Goal: Information Seeking & Learning: Find specific fact

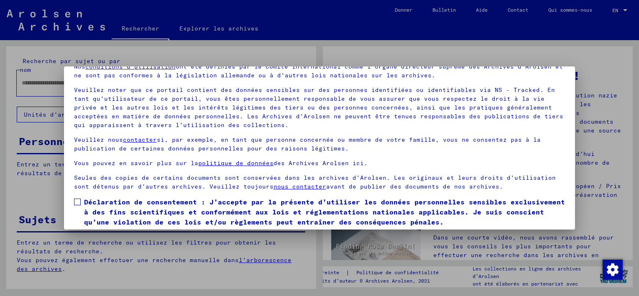
scroll to position [69, 0]
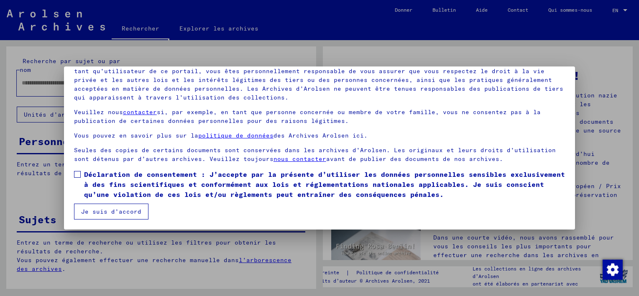
click at [79, 174] on span at bounding box center [77, 174] width 7 height 7
click at [120, 212] on button "Je suis d’accord" at bounding box center [111, 212] width 74 height 16
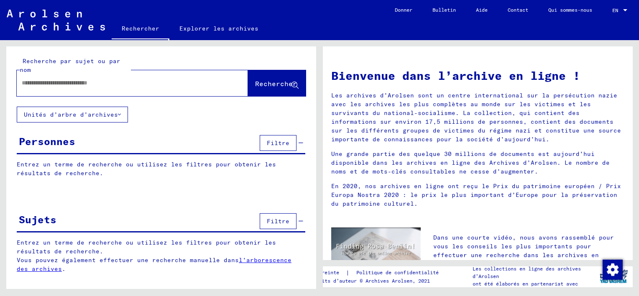
click at [66, 84] on input "text" at bounding box center [122, 83] width 201 height 9
click at [70, 81] on input "text" at bounding box center [122, 83] width 201 height 9
type input "**********"
click at [280, 89] on button "Rechercher" at bounding box center [277, 83] width 58 height 26
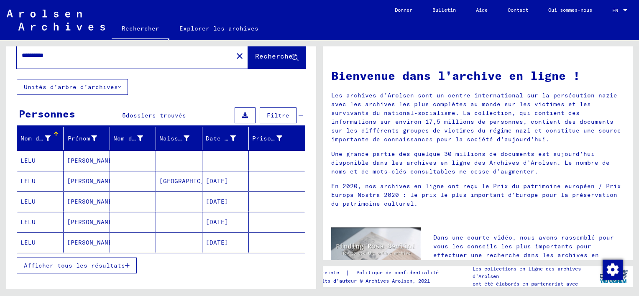
scroll to position [42, 0]
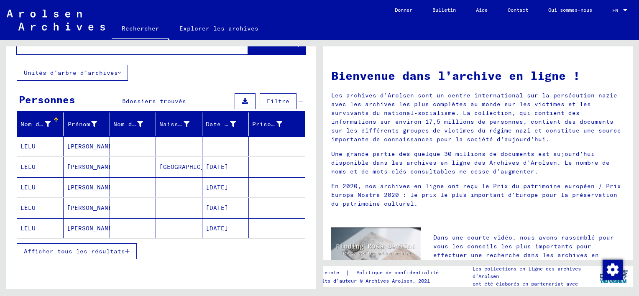
click at [128, 249] on icon "button" at bounding box center [127, 252] width 5 height 6
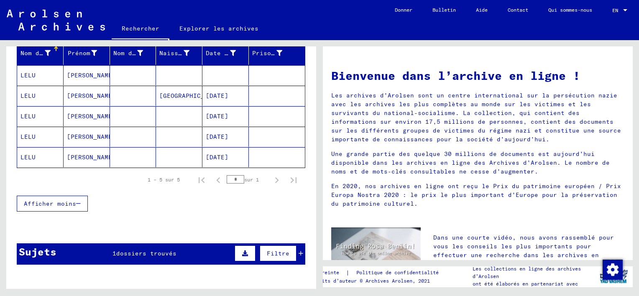
scroll to position [0, 0]
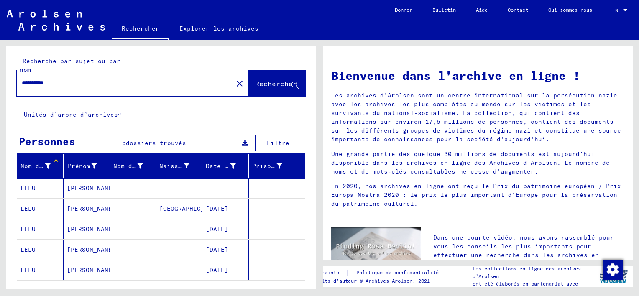
click at [92, 113] on font "Unités d’arbre d’archives" at bounding box center [71, 115] width 94 height 8
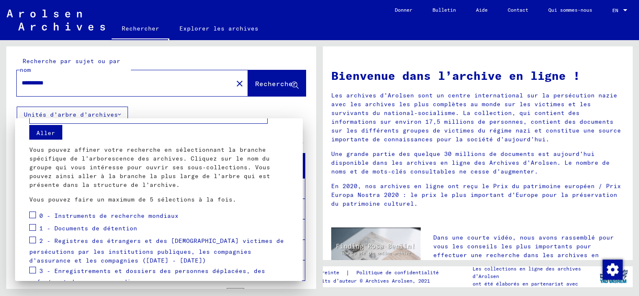
scroll to position [42, 0]
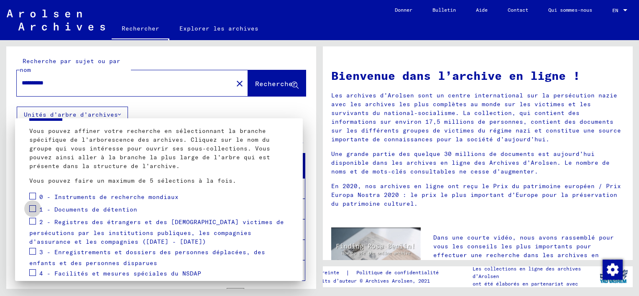
click at [33, 208] on span at bounding box center [32, 208] width 7 height 7
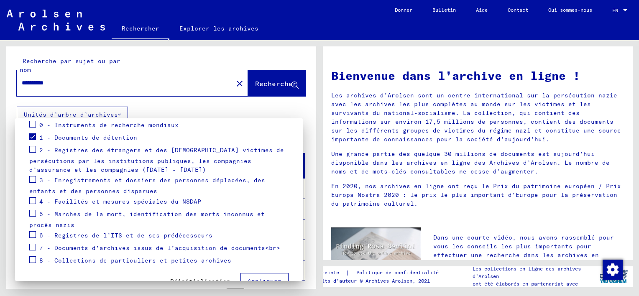
scroll to position [126, 0]
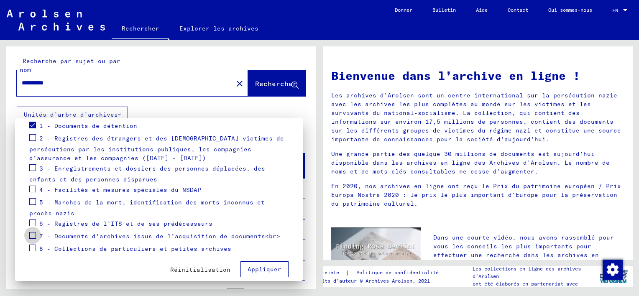
click at [33, 235] on span at bounding box center [32, 235] width 7 height 7
click at [256, 269] on span "Appliquer" at bounding box center [265, 270] width 34 height 8
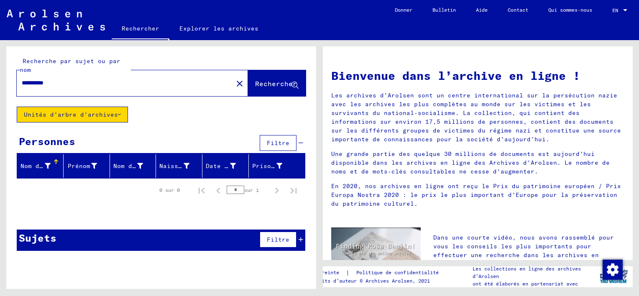
click at [279, 87] on span "Rechercher" at bounding box center [277, 84] width 44 height 9
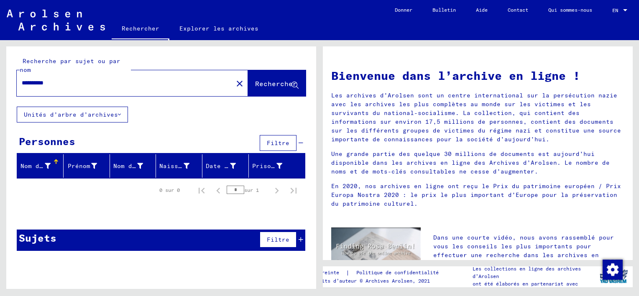
click at [282, 236] on span "Filtre" at bounding box center [278, 240] width 23 height 8
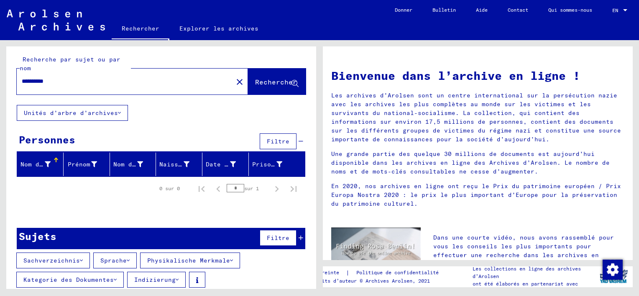
scroll to position [0, 0]
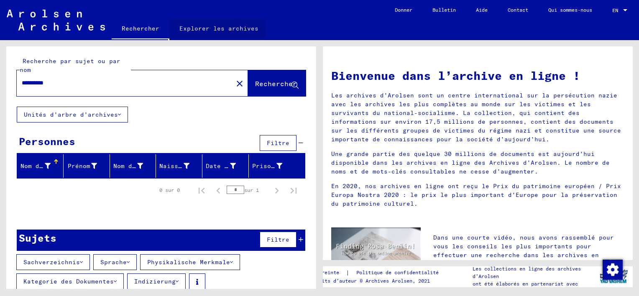
click at [215, 28] on link "Explorer les archives" at bounding box center [218, 28] width 99 height 20
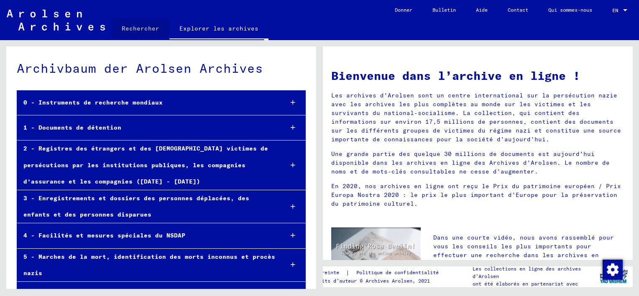
click at [136, 25] on link "Rechercher" at bounding box center [141, 28] width 58 height 20
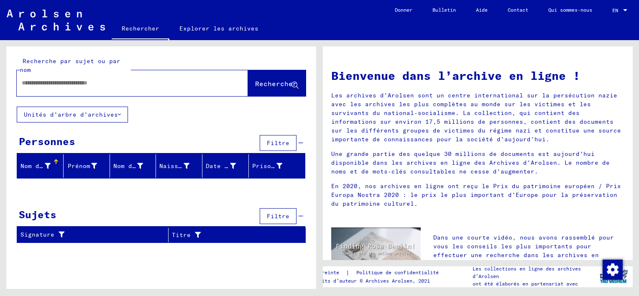
click at [302, 216] on icon at bounding box center [301, 216] width 5 height 6
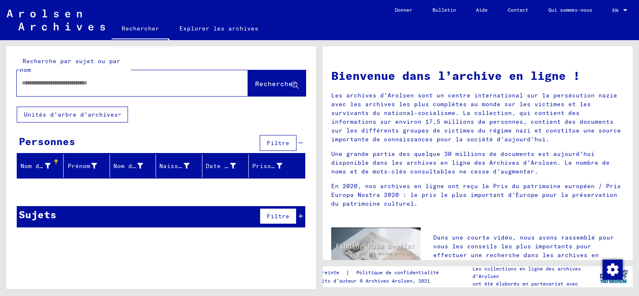
click at [301, 216] on icon at bounding box center [301, 216] width 5 height 6
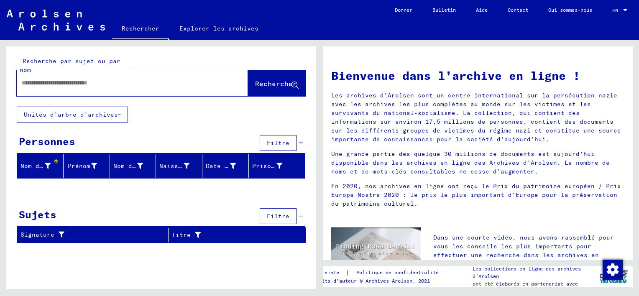
click at [117, 114] on font "Unités d’arbre d’archives" at bounding box center [71, 115] width 94 height 8
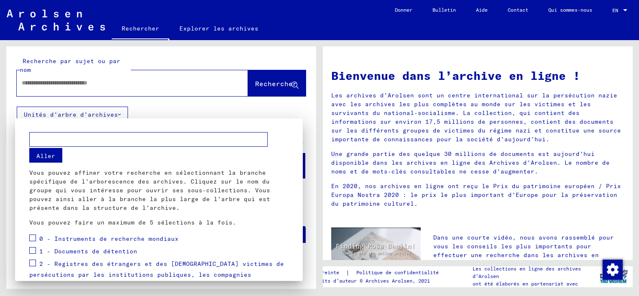
click at [96, 84] on div at bounding box center [319, 148] width 639 height 296
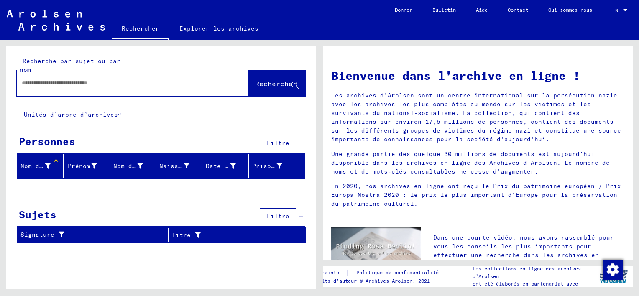
click at [99, 79] on input "text" at bounding box center [122, 83] width 201 height 9
type input "*"
click at [275, 81] on span "Rechercher" at bounding box center [276, 83] width 42 height 8
drag, startPoint x: 73, startPoint y: 83, endPoint x: 10, endPoint y: 91, distance: 63.3
click at [10, 91] on div "**********" at bounding box center [161, 76] width 310 height 60
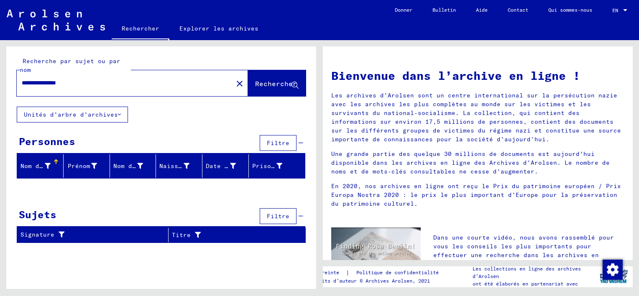
type input "**********"
click at [281, 83] on span "Rechercher" at bounding box center [276, 83] width 42 height 8
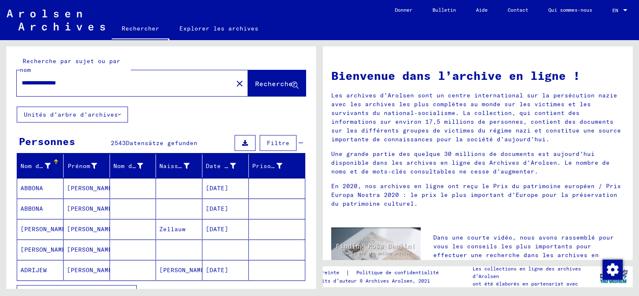
scroll to position [42, 0]
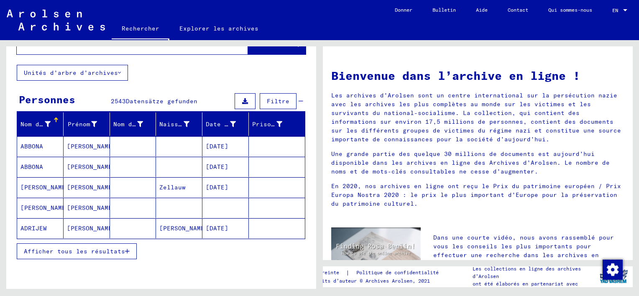
click at [94, 251] on span "Afficher tous les résultats" at bounding box center [74, 252] width 101 height 8
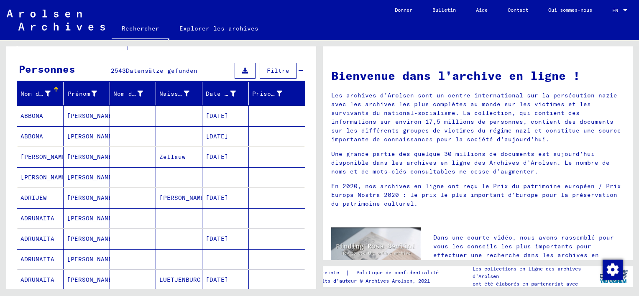
scroll to position [44, 0]
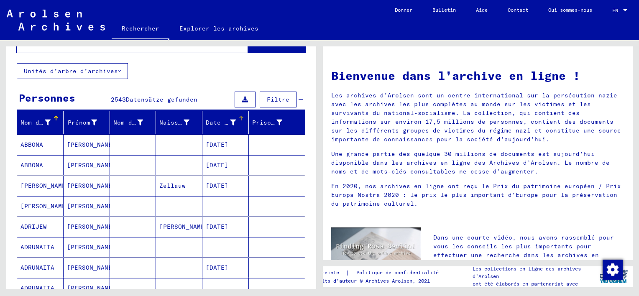
click at [277, 126] on div at bounding box center [280, 122] width 6 height 9
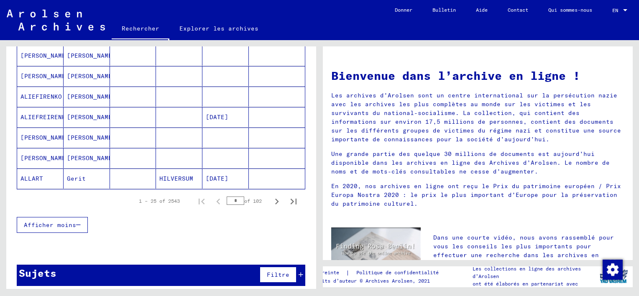
scroll to position [504, 0]
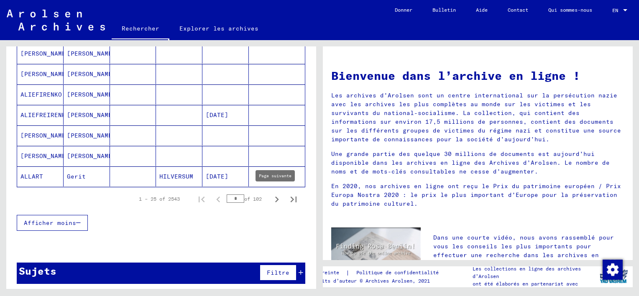
click at [271, 196] on icon "Page suivante" at bounding box center [277, 200] width 12 height 12
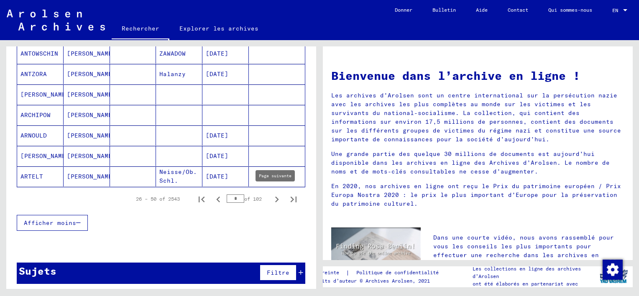
click at [271, 196] on icon "Page suivante" at bounding box center [277, 200] width 12 height 12
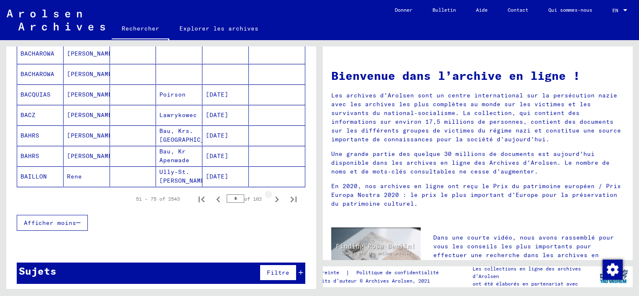
click at [271, 196] on icon "Page suivante" at bounding box center [277, 200] width 12 height 12
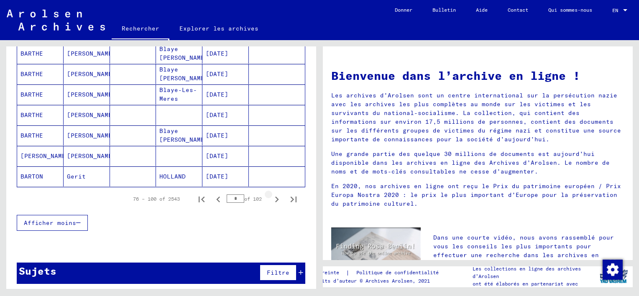
click at [271, 196] on icon "Page suivante" at bounding box center [277, 200] width 12 height 12
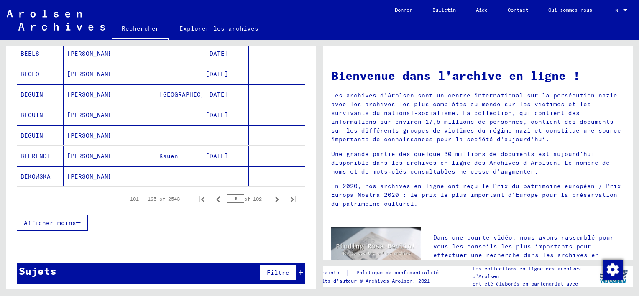
click at [271, 196] on icon "Page suivante" at bounding box center [277, 200] width 12 height 12
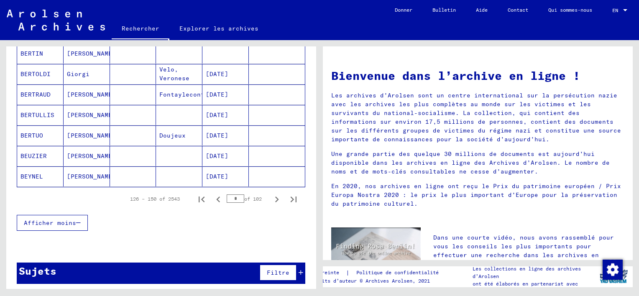
click at [271, 196] on icon "Page suivante" at bounding box center [277, 200] width 12 height 12
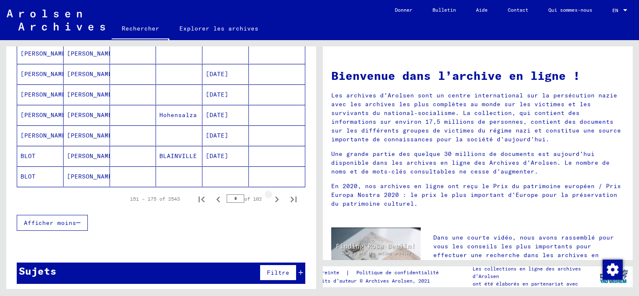
click at [271, 196] on icon "Page suivante" at bounding box center [277, 200] width 12 height 12
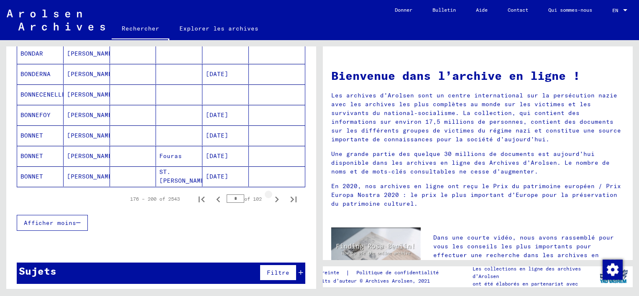
click at [271, 196] on icon "Page suivante" at bounding box center [277, 200] width 12 height 12
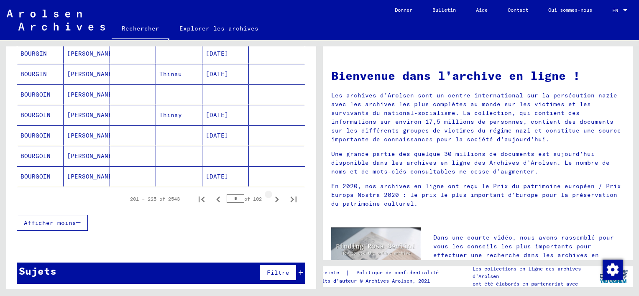
click at [271, 196] on icon "Page suivante" at bounding box center [277, 200] width 12 height 12
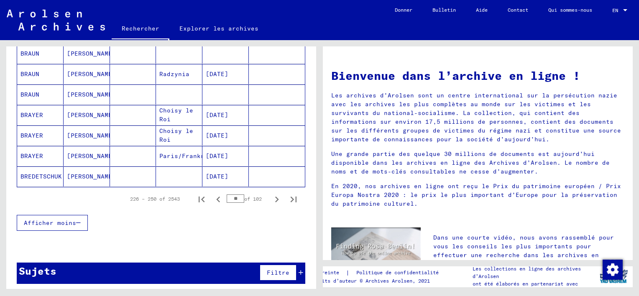
click at [271, 196] on icon "Page suivante" at bounding box center [277, 200] width 12 height 12
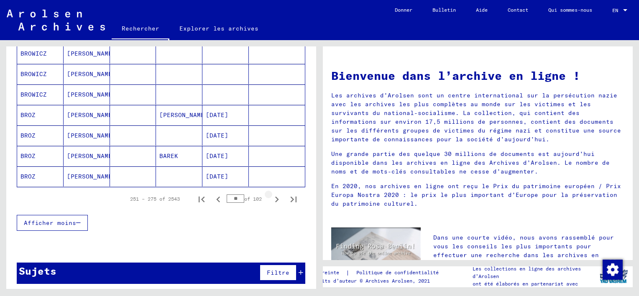
click at [271, 196] on icon "Page suivante" at bounding box center [277, 200] width 12 height 12
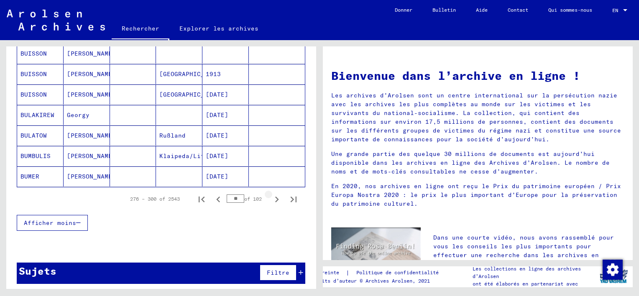
click at [271, 196] on icon "Page suivante" at bounding box center [277, 200] width 12 height 12
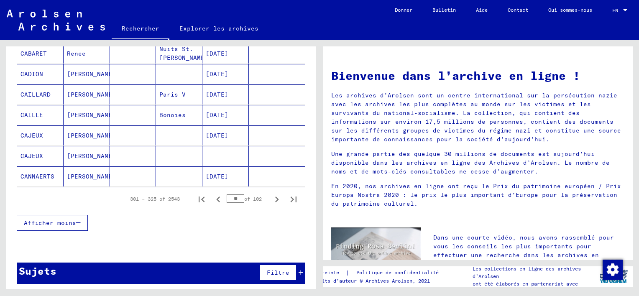
click at [271, 196] on icon "Page suivante" at bounding box center [277, 200] width 12 height 12
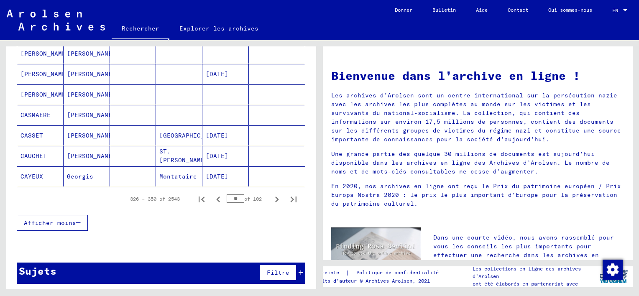
click at [271, 196] on icon "Page suivante" at bounding box center [277, 200] width 12 height 12
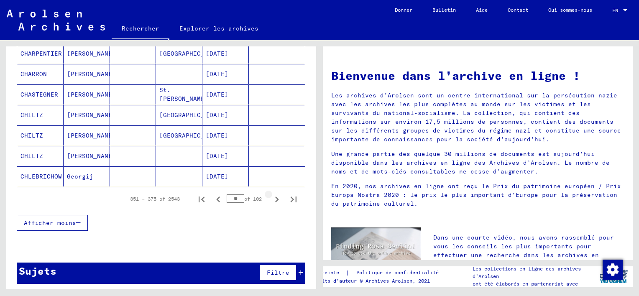
click at [271, 196] on icon "Page suivante" at bounding box center [277, 200] width 12 height 12
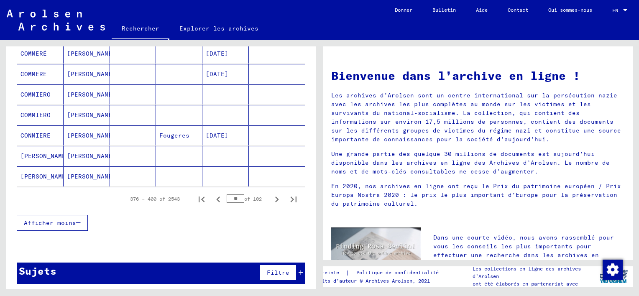
click at [271, 196] on icon "Page suivante" at bounding box center [277, 200] width 12 height 12
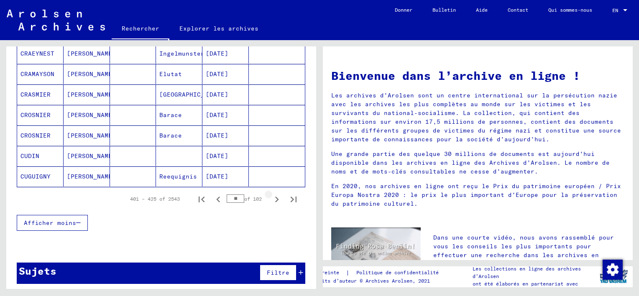
click at [271, 195] on icon "Page suivante" at bounding box center [277, 200] width 12 height 12
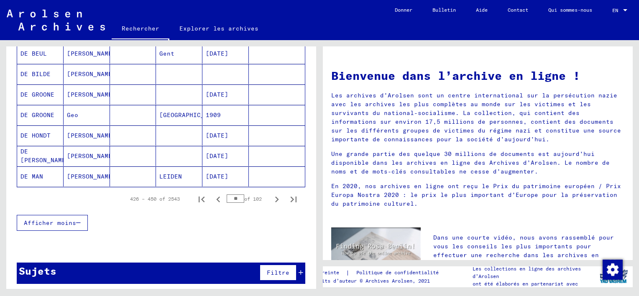
click at [271, 195] on icon "Page suivante" at bounding box center [277, 200] width 12 height 12
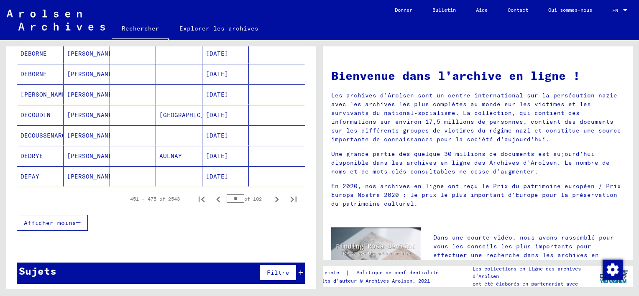
click at [271, 195] on icon "Page suivante" at bounding box center [277, 200] width 12 height 12
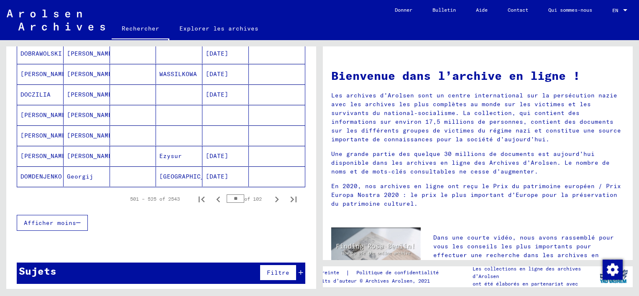
click at [271, 194] on icon "Page suivante" at bounding box center [277, 200] width 12 height 12
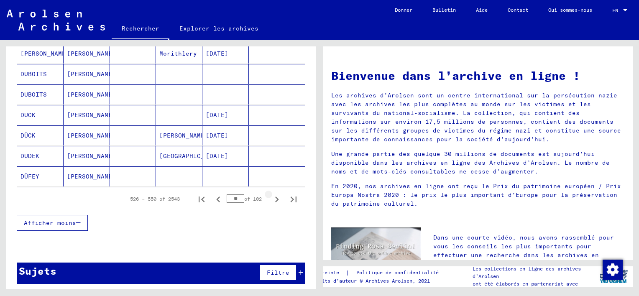
click at [271, 194] on icon "Page suivante" at bounding box center [277, 200] width 12 height 12
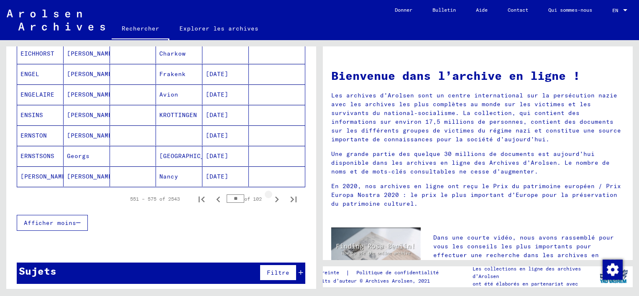
click at [271, 194] on icon "Page suivante" at bounding box center [277, 200] width 12 height 12
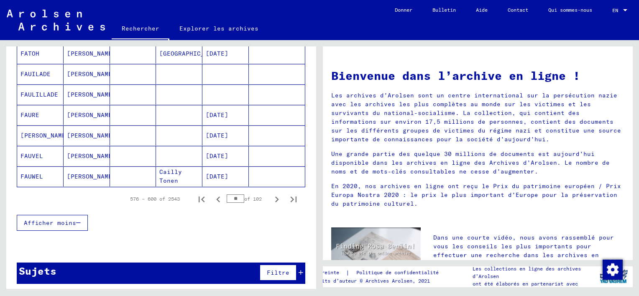
click at [271, 194] on icon "Page suivante" at bounding box center [277, 200] width 12 height 12
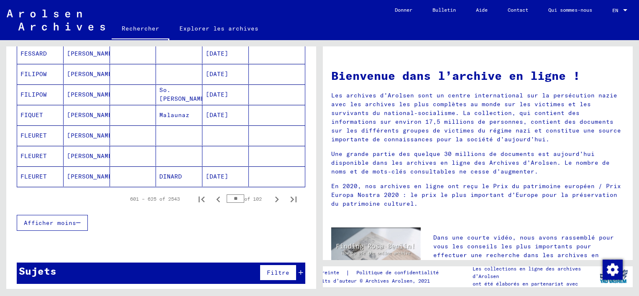
click at [271, 194] on icon "Page suivante" at bounding box center [277, 200] width 12 height 12
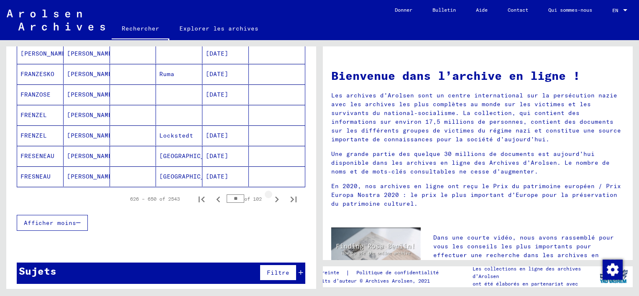
click at [271, 194] on icon "Page suivante" at bounding box center [277, 200] width 12 height 12
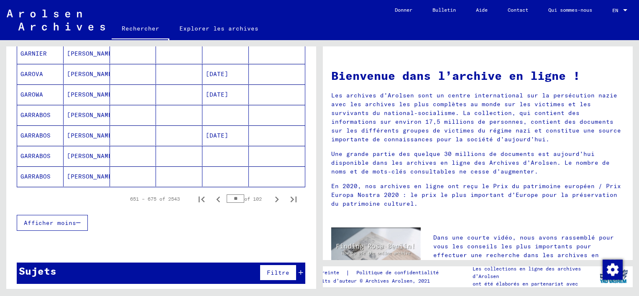
click at [271, 194] on icon "Page suivante" at bounding box center [277, 200] width 12 height 12
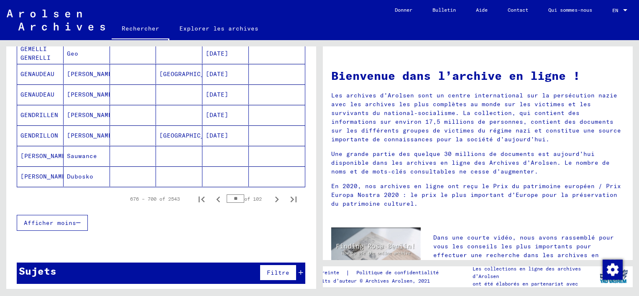
click at [271, 194] on icon "Page suivante" at bounding box center [277, 200] width 12 height 12
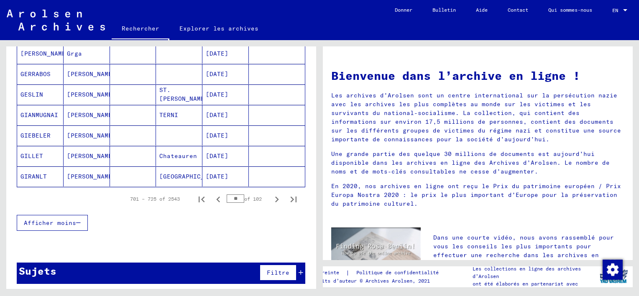
click at [271, 194] on icon "Page suivante" at bounding box center [277, 200] width 12 height 12
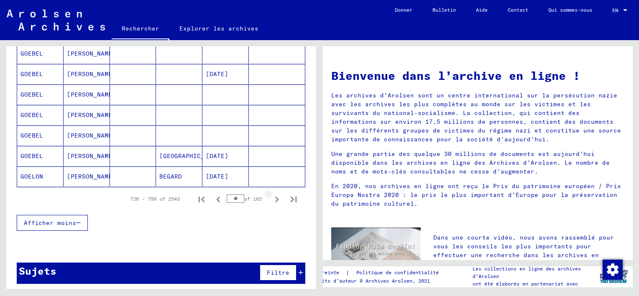
click at [271, 194] on icon "Page suivante" at bounding box center [277, 200] width 12 height 12
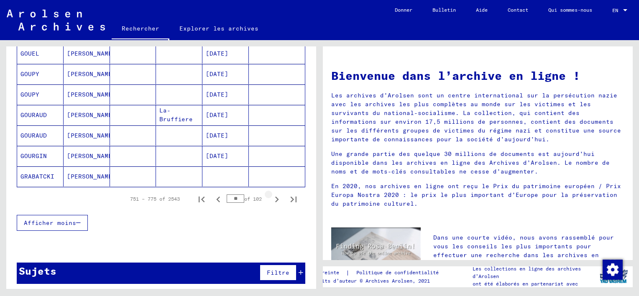
click at [271, 194] on icon "Page suivante" at bounding box center [277, 200] width 12 height 12
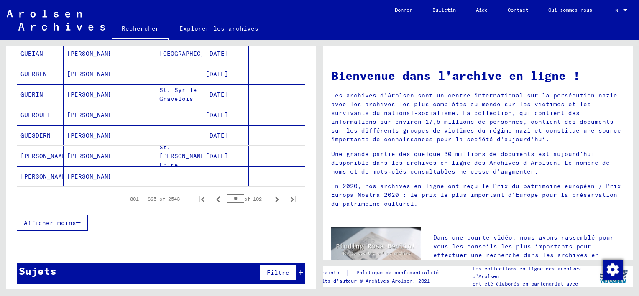
click at [271, 194] on icon "Page suivante" at bounding box center [277, 200] width 12 height 12
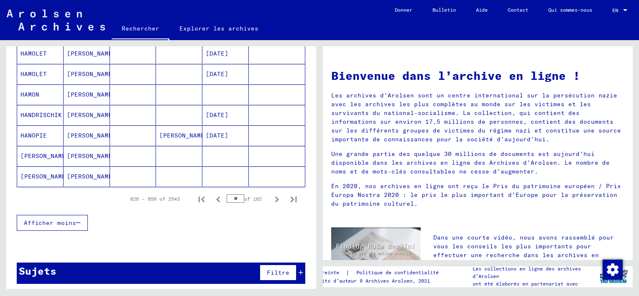
click at [271, 194] on icon "Page suivante" at bounding box center [277, 200] width 12 height 12
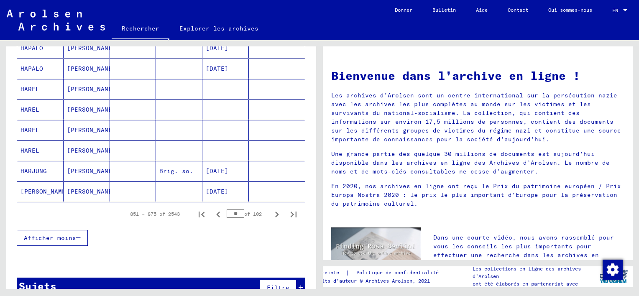
scroll to position [492, 0]
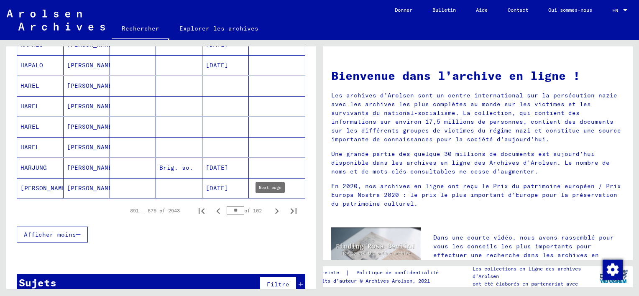
click at [275, 208] on icon "Page suivante" at bounding box center [277, 211] width 4 height 6
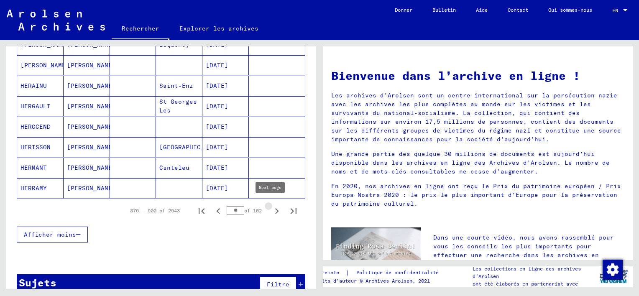
click at [271, 208] on icon "Page suivante" at bounding box center [277, 211] width 12 height 12
type input "**"
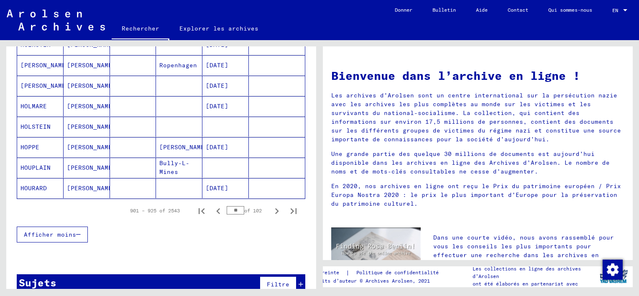
click at [34, 125] on mat-cell "HOLSTEIN" at bounding box center [40, 127] width 46 height 20
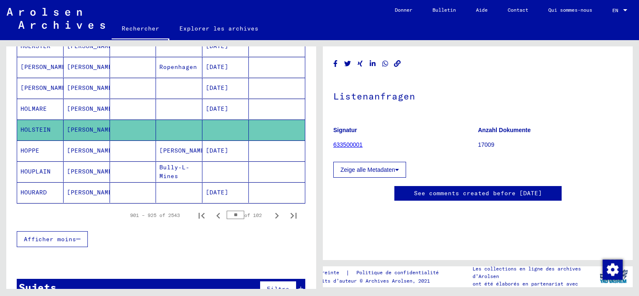
click at [355, 143] on link "633500001" at bounding box center [347, 144] width 29 height 7
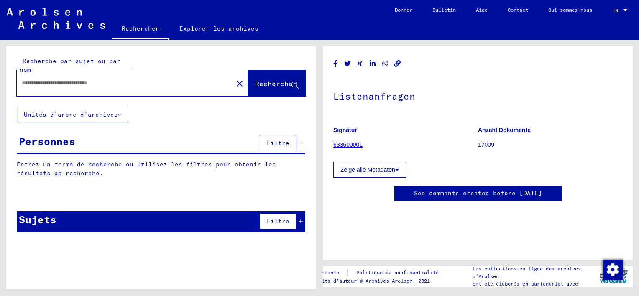
type input "**********"
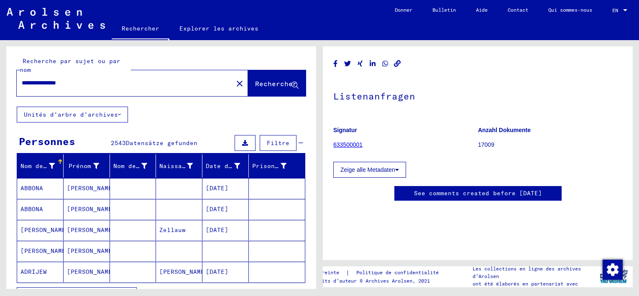
click at [485, 146] on p "17009" at bounding box center [550, 145] width 144 height 9
click at [485, 145] on p "17009" at bounding box center [550, 145] width 144 height 9
click at [28, 187] on mat-cell "ABBONA" at bounding box center [40, 188] width 46 height 21
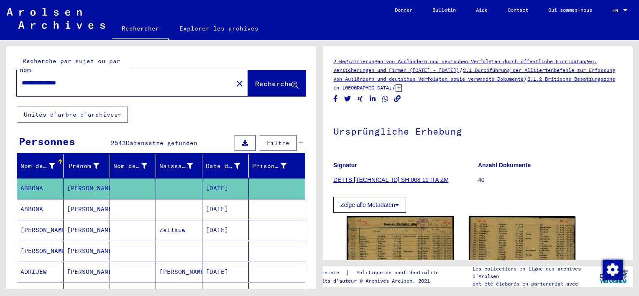
click at [261, 85] on span "Rechercher" at bounding box center [276, 83] width 42 height 8
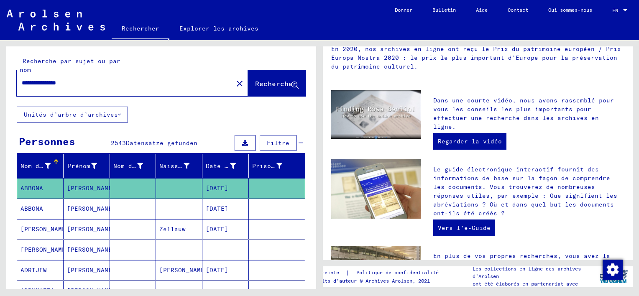
scroll to position [126, 0]
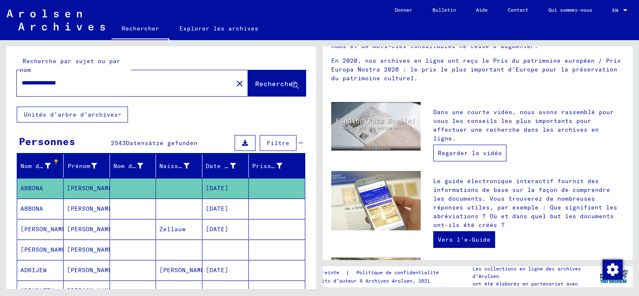
click at [474, 145] on link "Regarder la vidéo" at bounding box center [469, 153] width 73 height 17
